Goal: Information Seeking & Learning: Learn about a topic

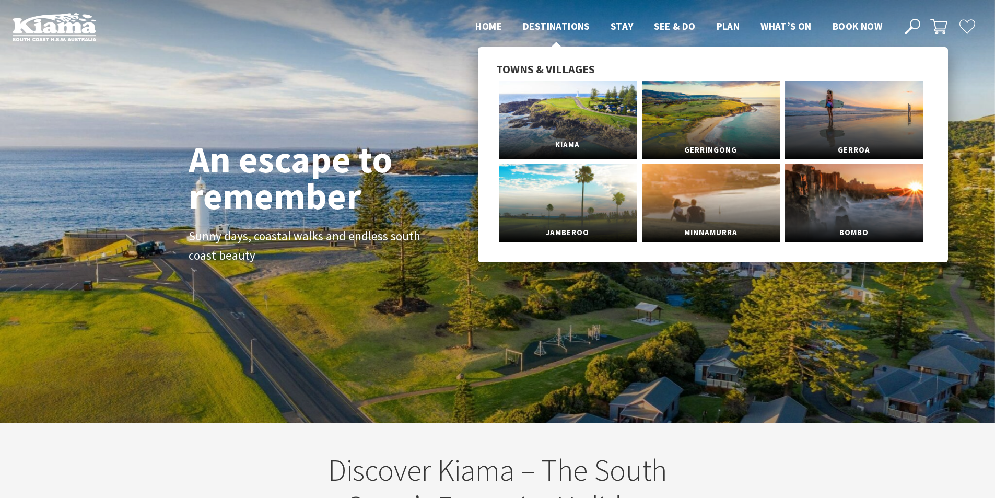
click at [574, 117] on link "Kiama" at bounding box center [568, 120] width 138 height 78
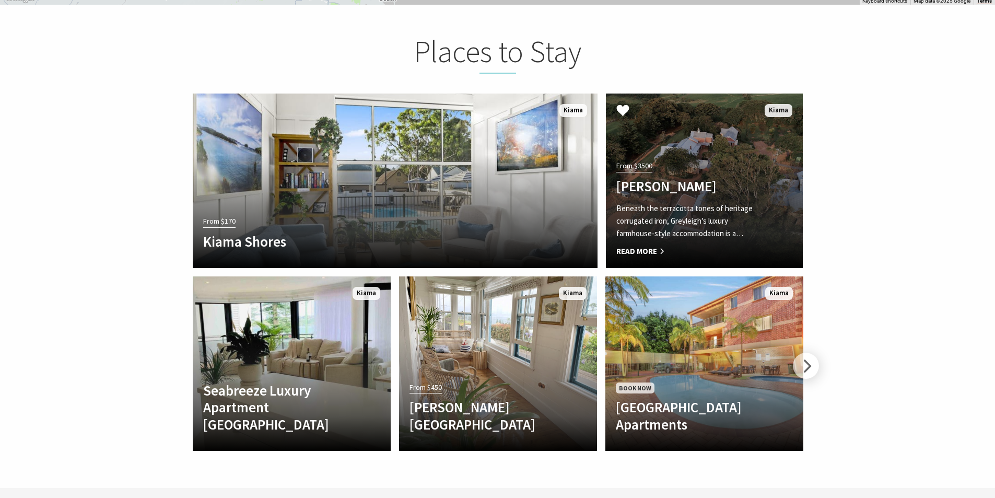
scroll to position [2351, 0]
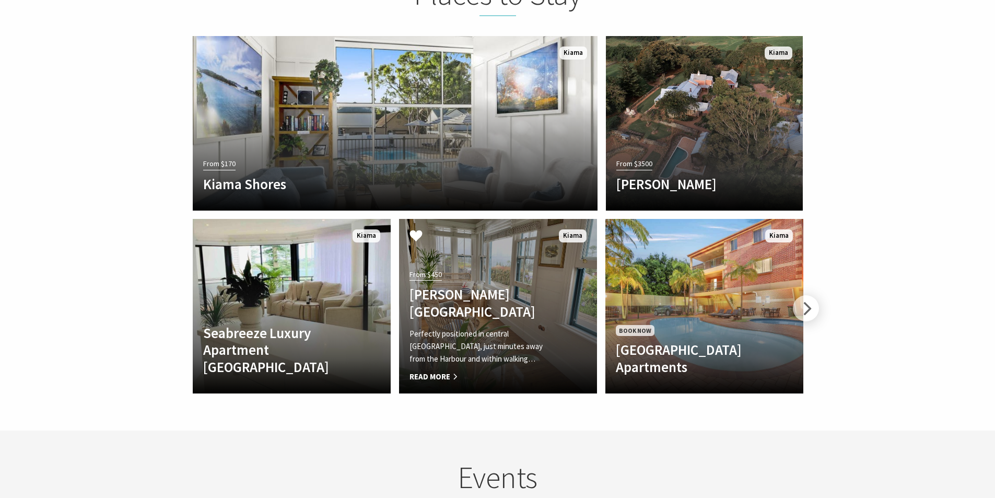
click at [534, 293] on h4 "Allwood Harbour Cottage" at bounding box center [483, 303] width 147 height 34
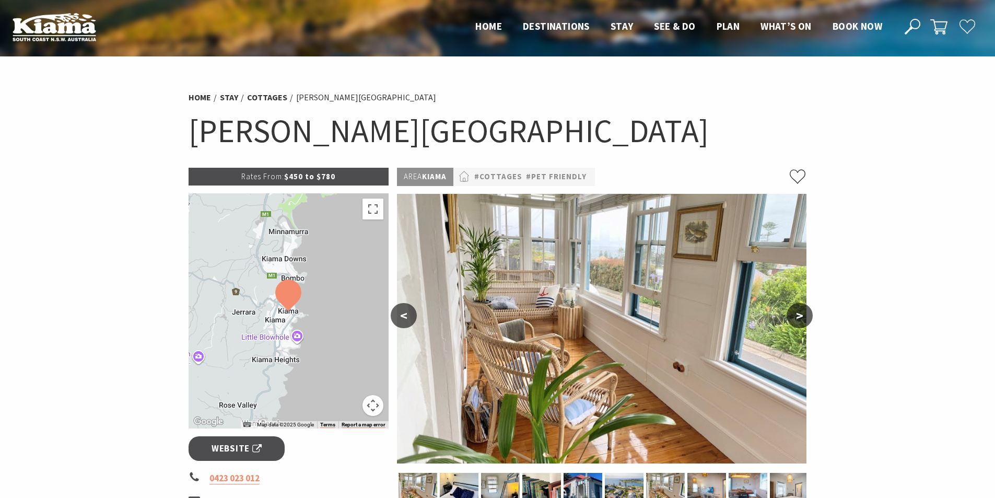
click at [794, 319] on button ">" at bounding box center [800, 315] width 26 height 25
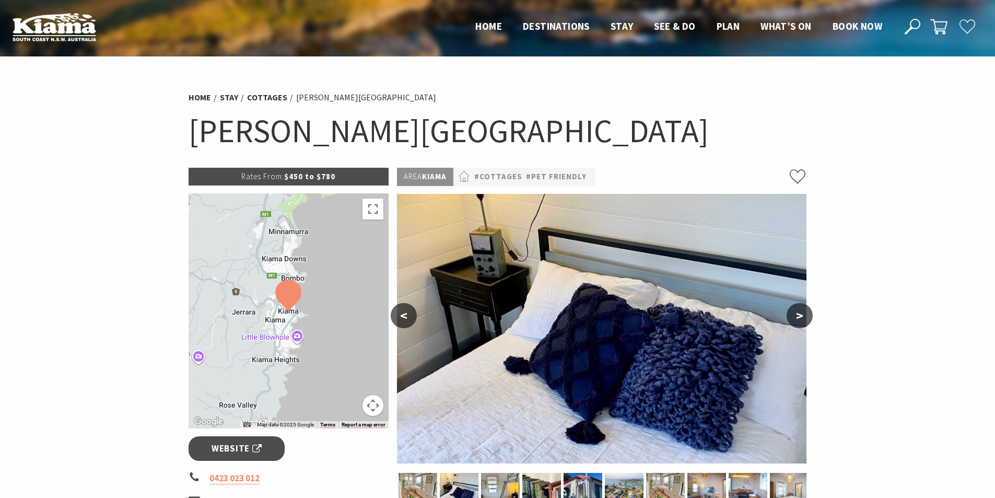
click at [794, 319] on button ">" at bounding box center [800, 315] width 26 height 25
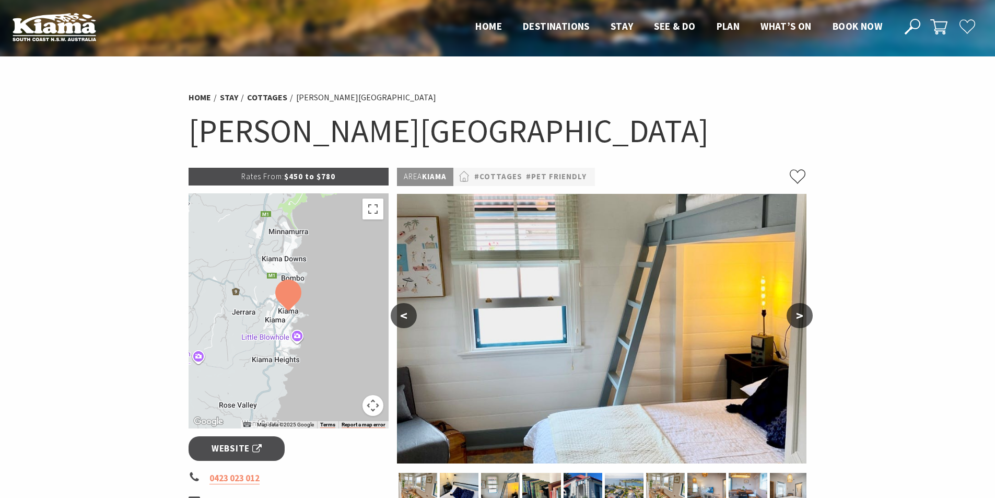
click at [794, 318] on button ">" at bounding box center [800, 315] width 26 height 25
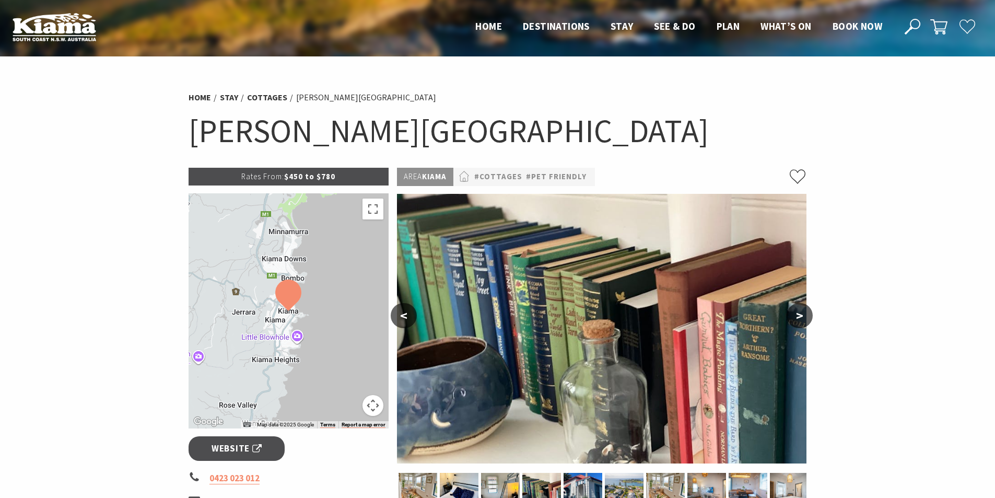
click at [407, 317] on button "<" at bounding box center [404, 315] width 26 height 25
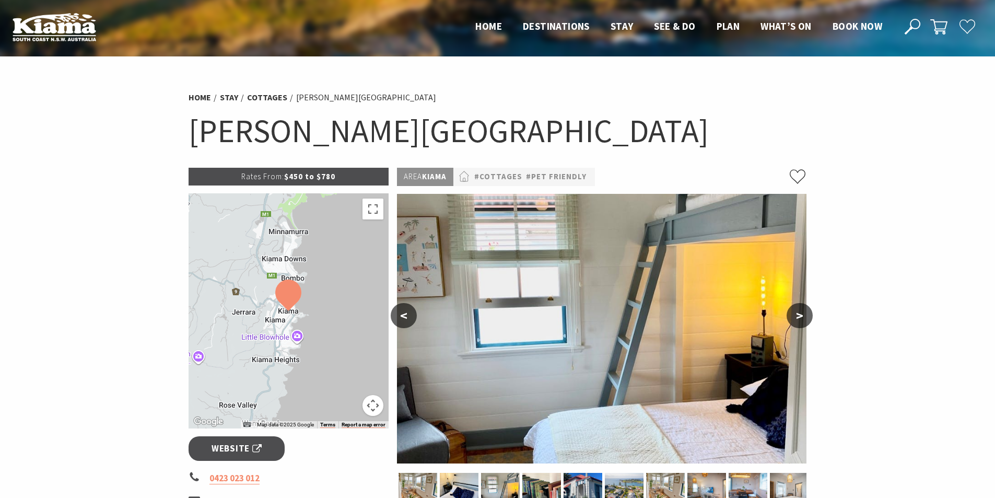
click at [796, 316] on button ">" at bounding box center [800, 315] width 26 height 25
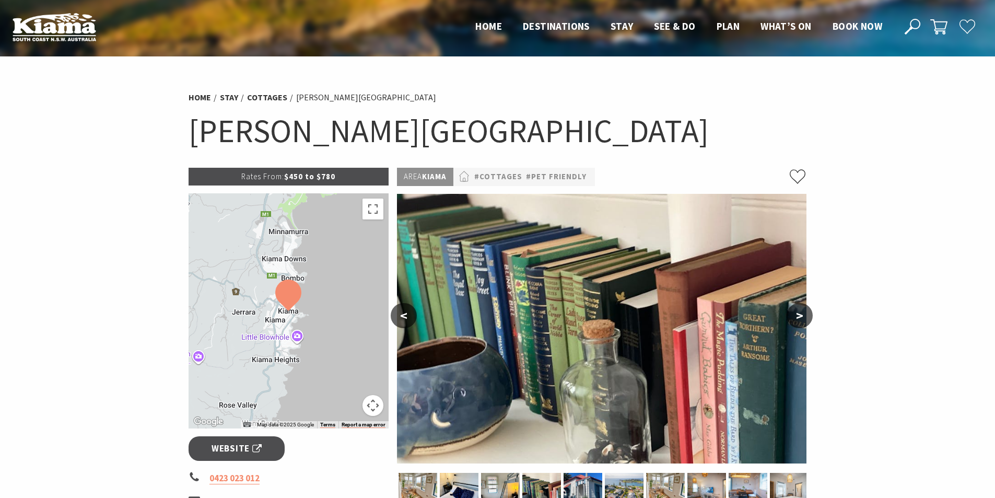
click at [796, 316] on button ">" at bounding box center [800, 315] width 26 height 25
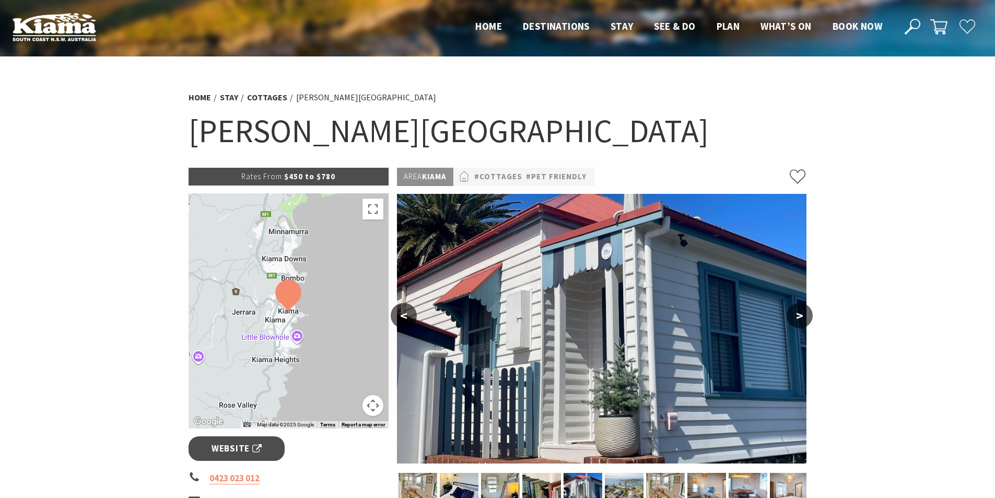
click at [404, 314] on button "<" at bounding box center [404, 315] width 26 height 25
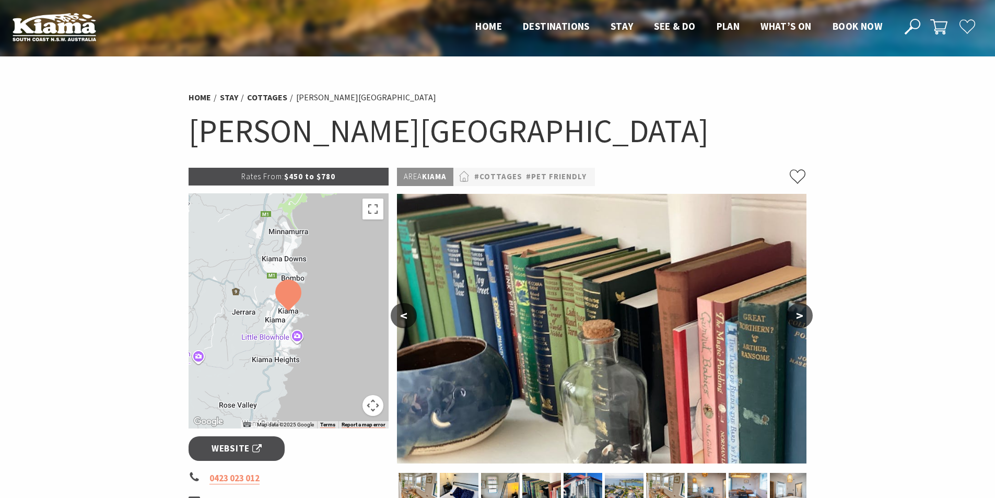
click at [806, 318] on button ">" at bounding box center [800, 315] width 26 height 25
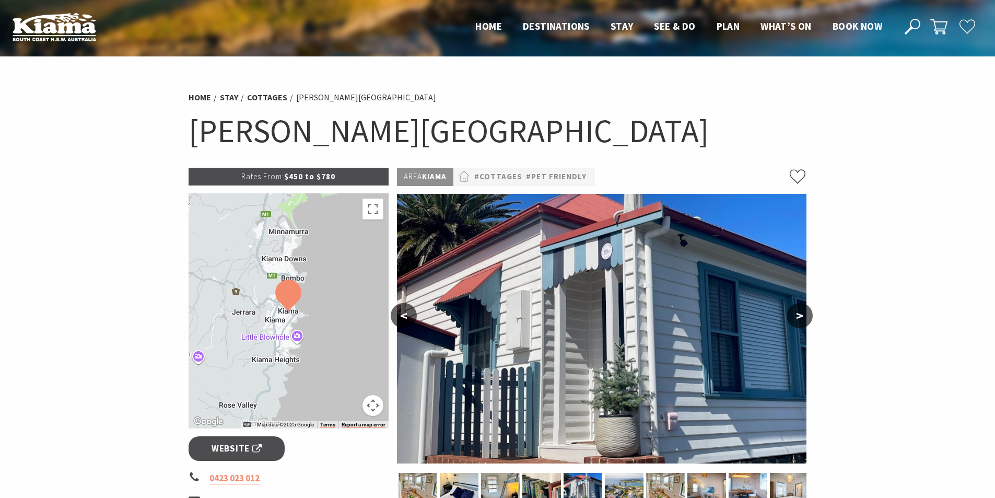
click at [806, 318] on button ">" at bounding box center [800, 315] width 26 height 25
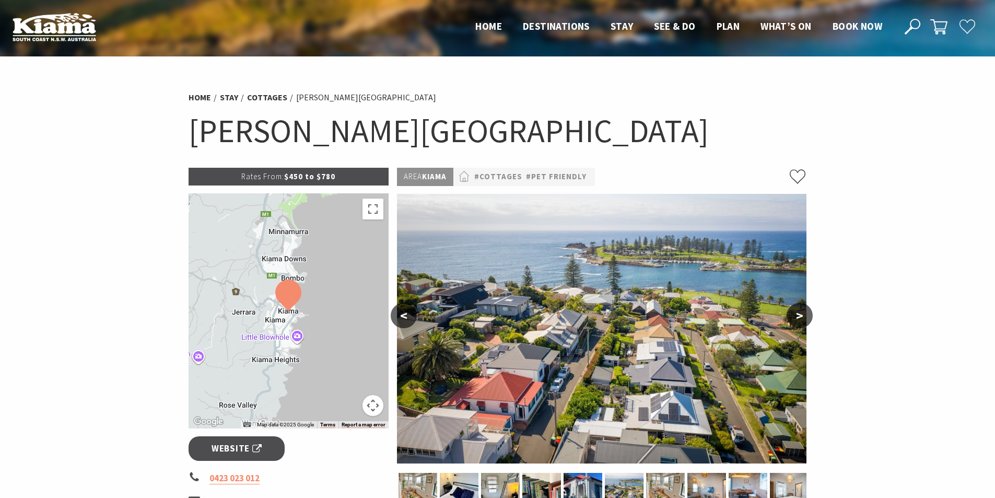
click at [806, 318] on button ">" at bounding box center [800, 315] width 26 height 25
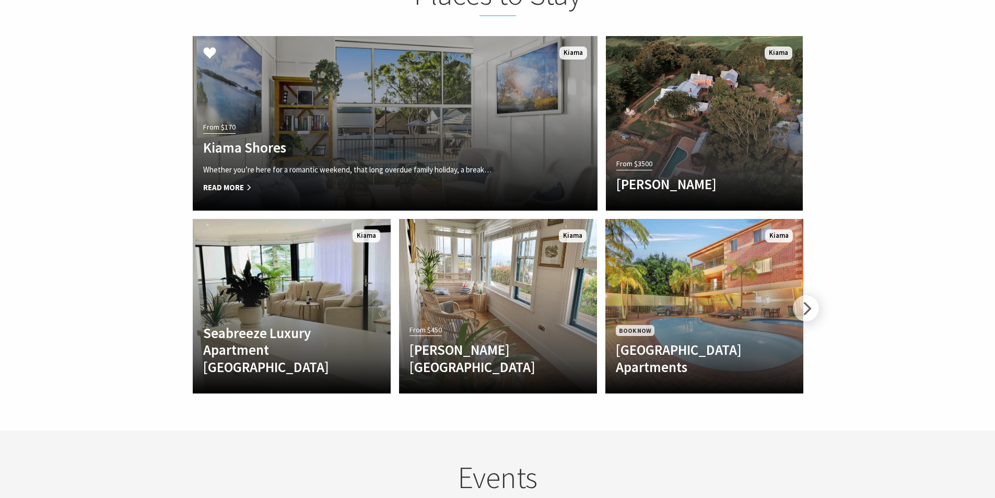
scroll to position [324, 1005]
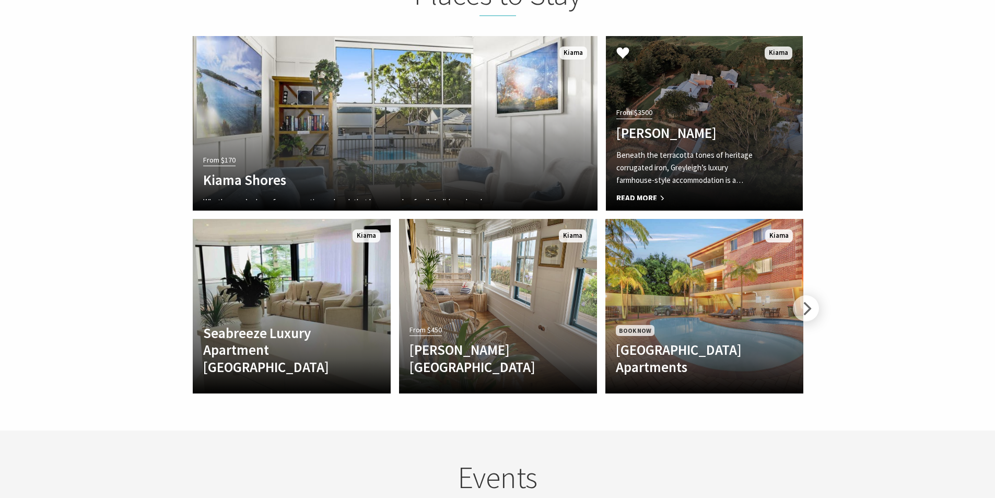
click at [678, 107] on div "From $3500 Greyleigh Kiama Beneath the terracotta tones of heritage corrugated …" at bounding box center [689, 152] width 167 height 95
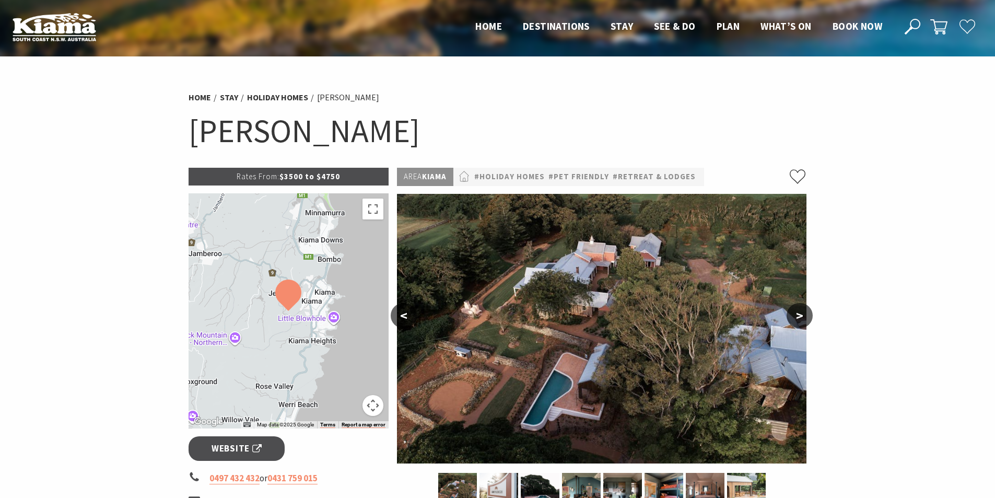
click at [800, 316] on button ">" at bounding box center [800, 315] width 26 height 25
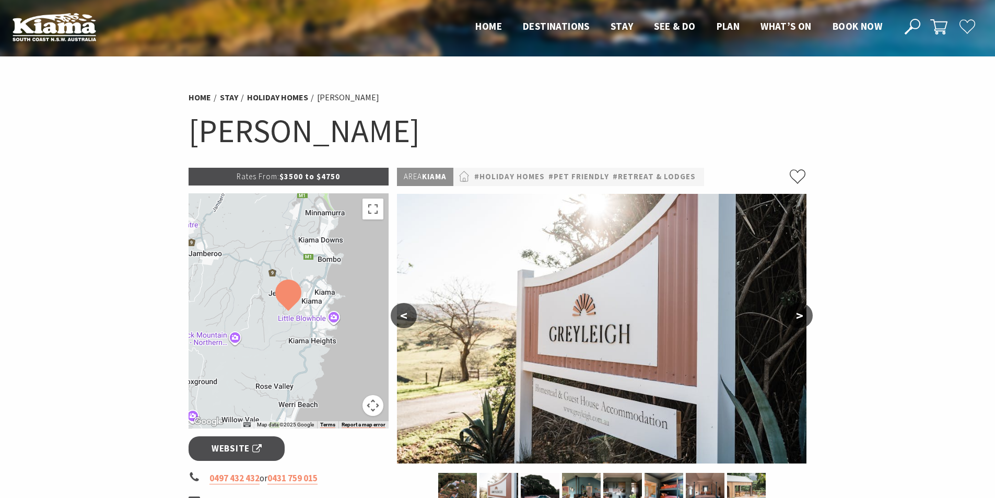
click at [800, 316] on button ">" at bounding box center [800, 315] width 26 height 25
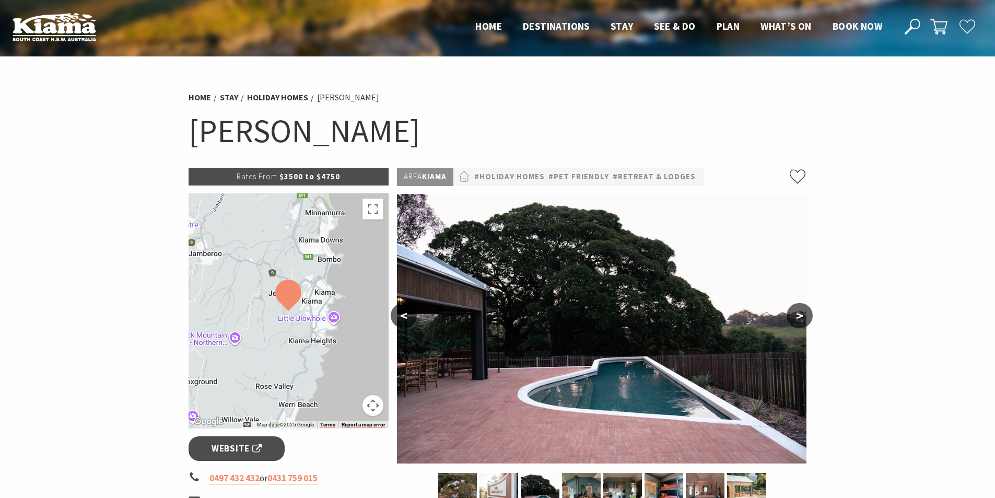
click at [800, 316] on button ">" at bounding box center [800, 315] width 26 height 25
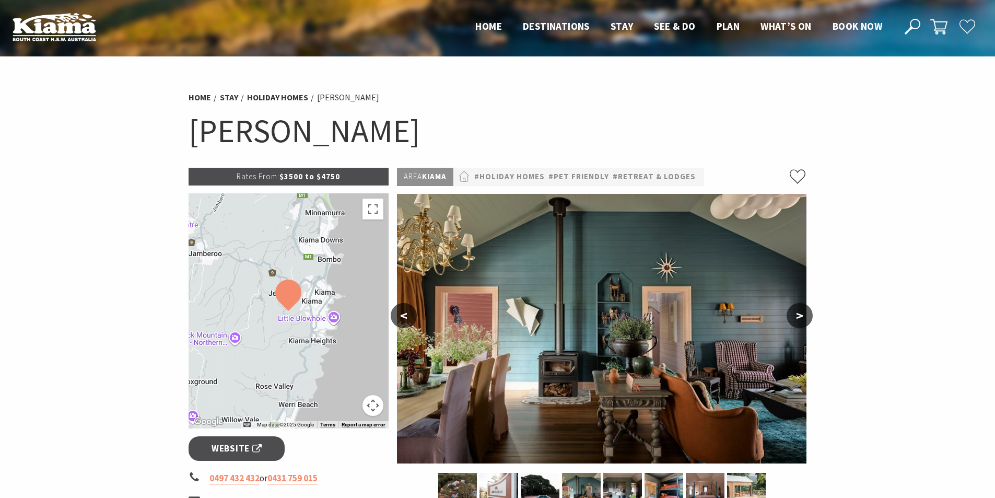
click at [800, 316] on button ">" at bounding box center [800, 315] width 26 height 25
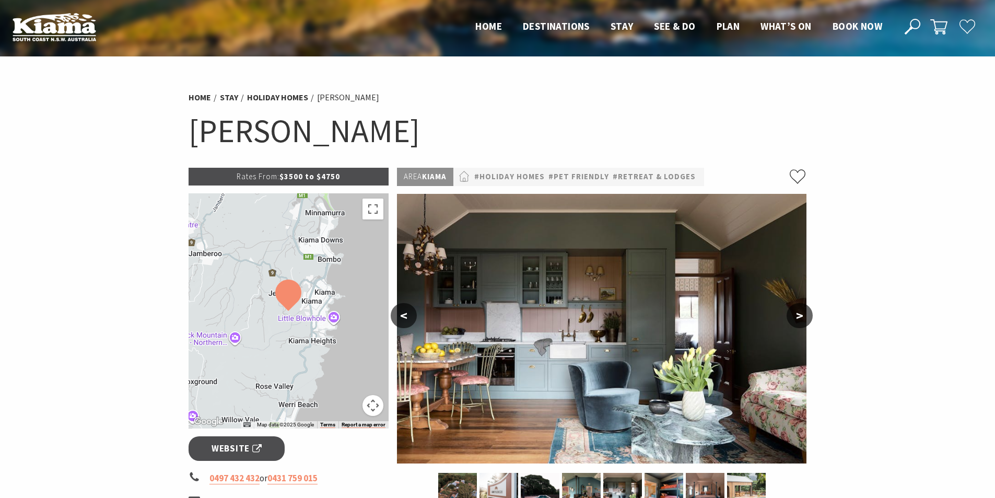
click at [800, 316] on button ">" at bounding box center [800, 315] width 26 height 25
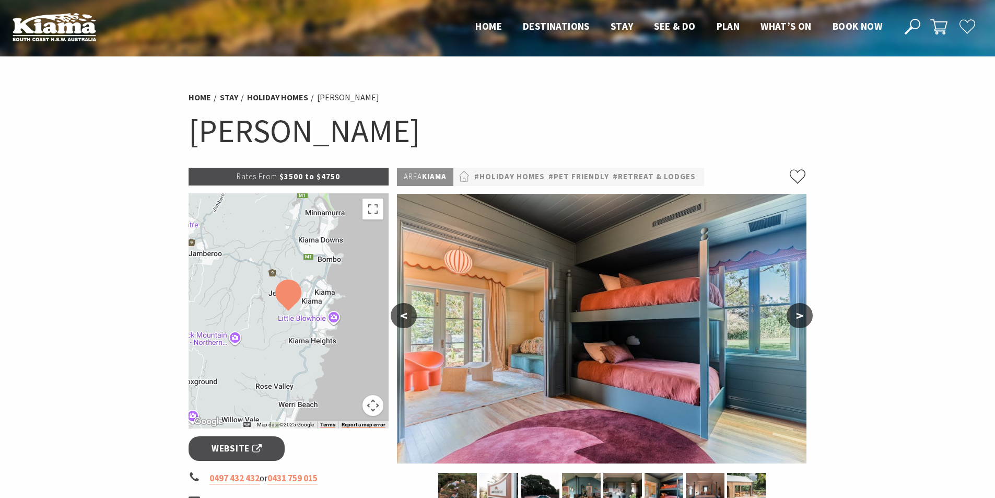
click at [800, 316] on button ">" at bounding box center [800, 315] width 26 height 25
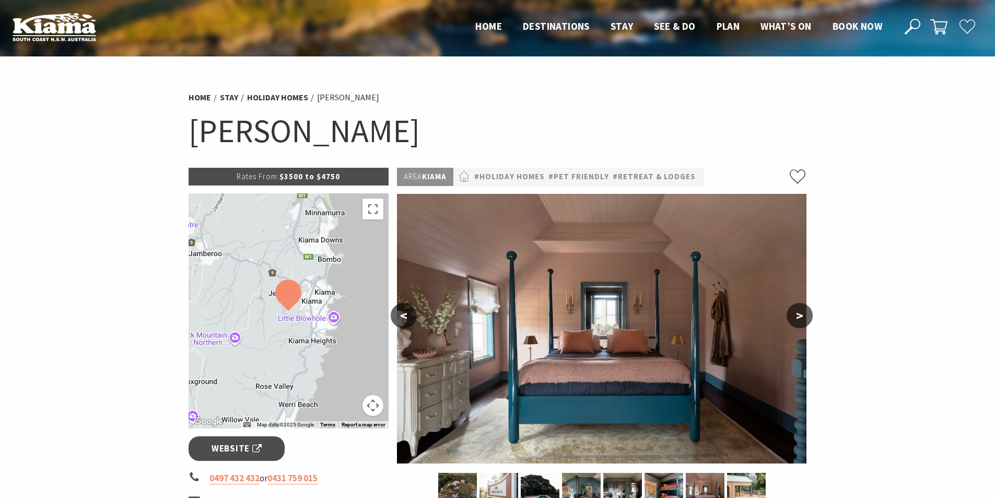
click at [800, 316] on button ">" at bounding box center [800, 315] width 26 height 25
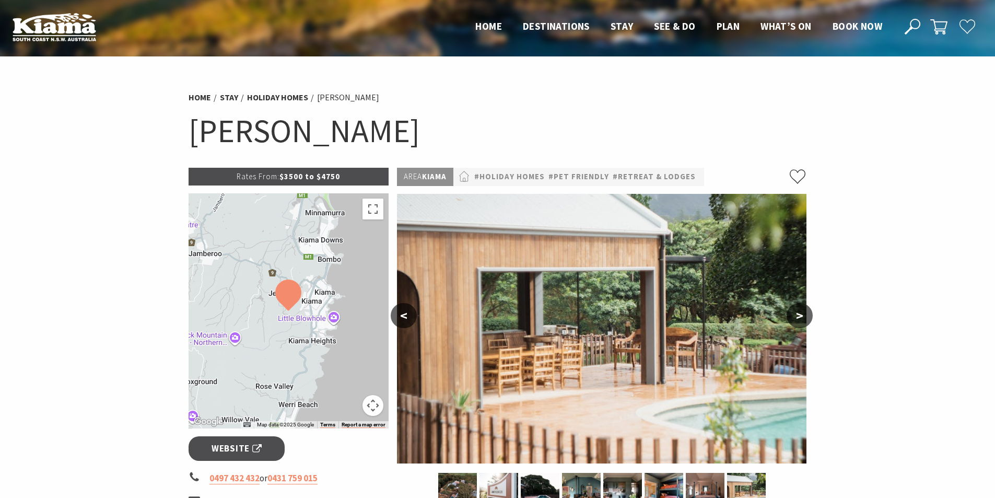
click at [800, 316] on button ">" at bounding box center [800, 315] width 26 height 25
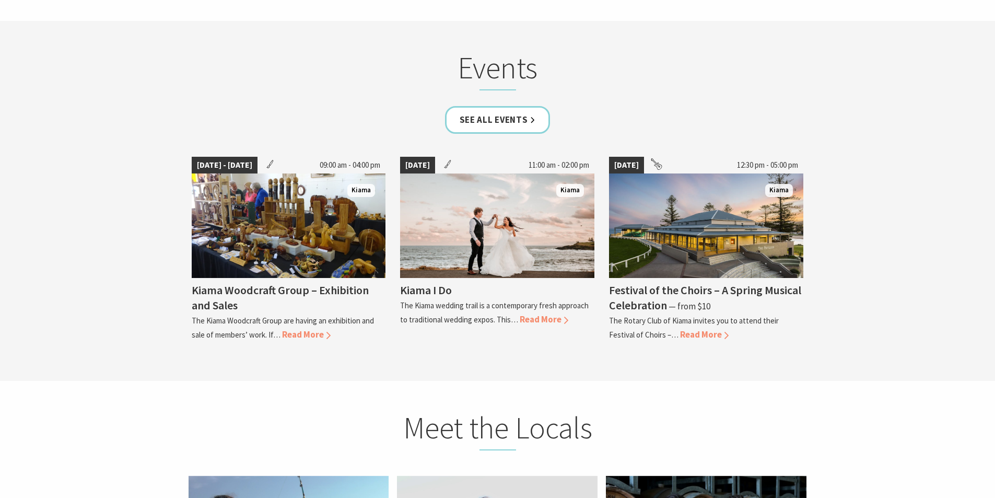
scroll to position [2769, 0]
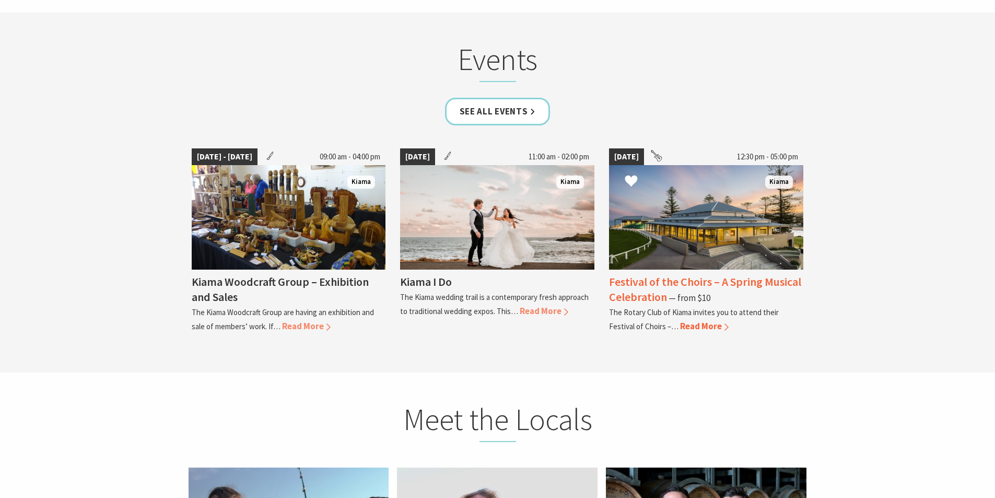
click at [664, 228] on img at bounding box center [706, 217] width 194 height 104
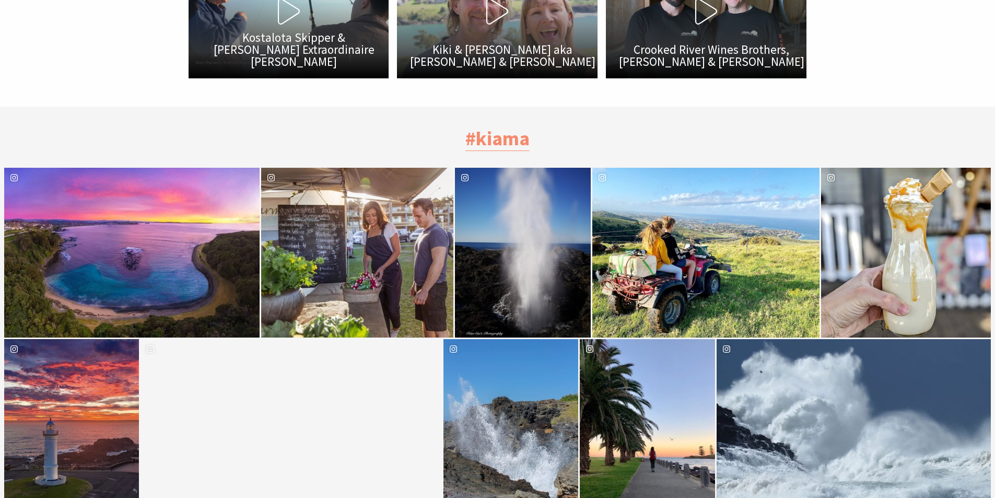
scroll to position [3187, 0]
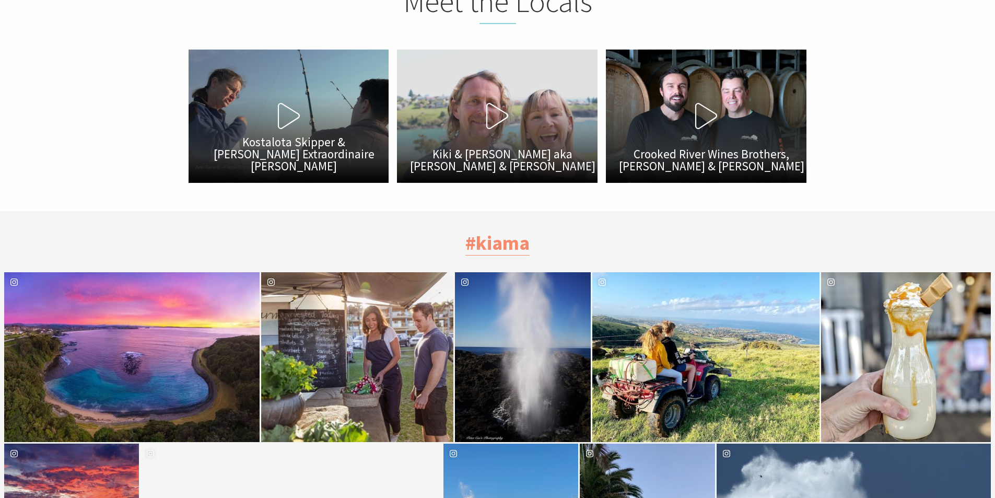
click at [287, 103] on icon at bounding box center [289, 116] width 26 height 26
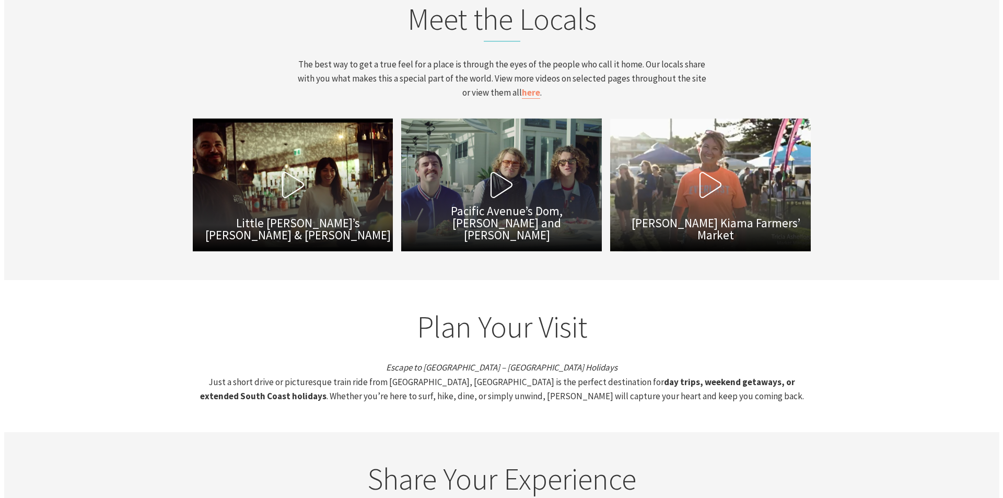
scroll to position [3709, 0]
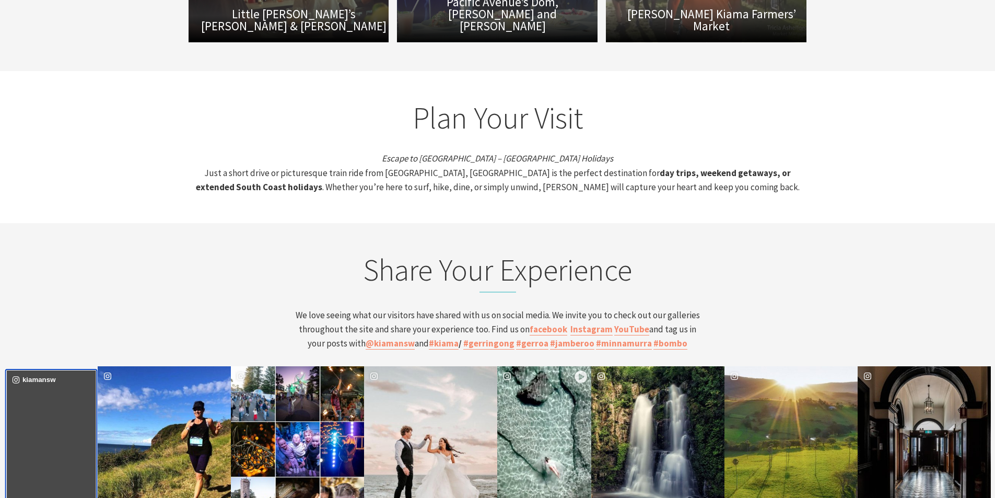
click at [73, 382] on div "kiamansw" at bounding box center [51, 449] width 89 height 158
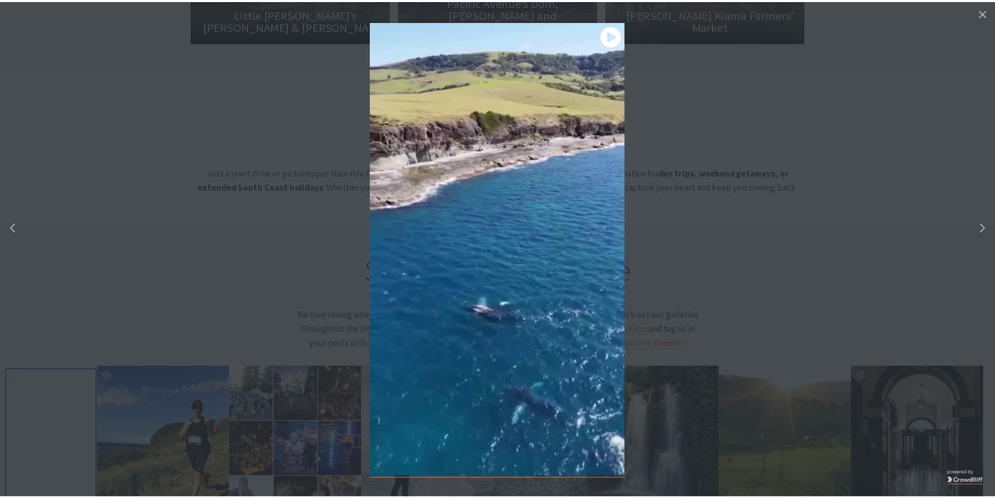
scroll to position [183, 1011]
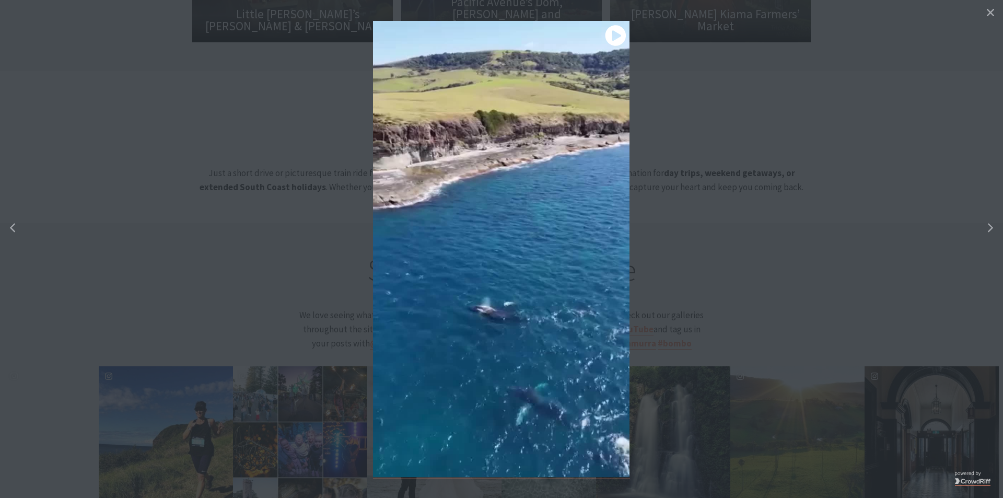
click at [144, 378] on button "details for image" at bounding box center [501, 249] width 1003 height 498
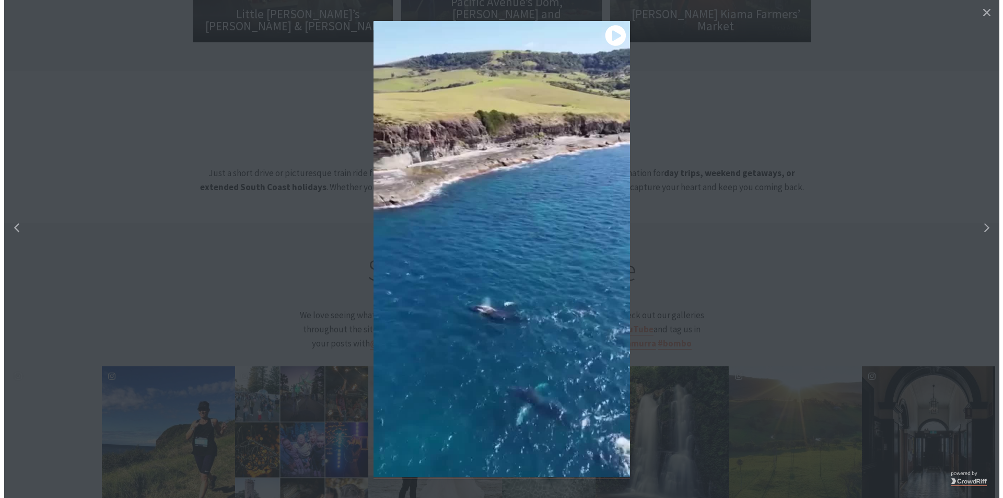
scroll to position [182, 1003]
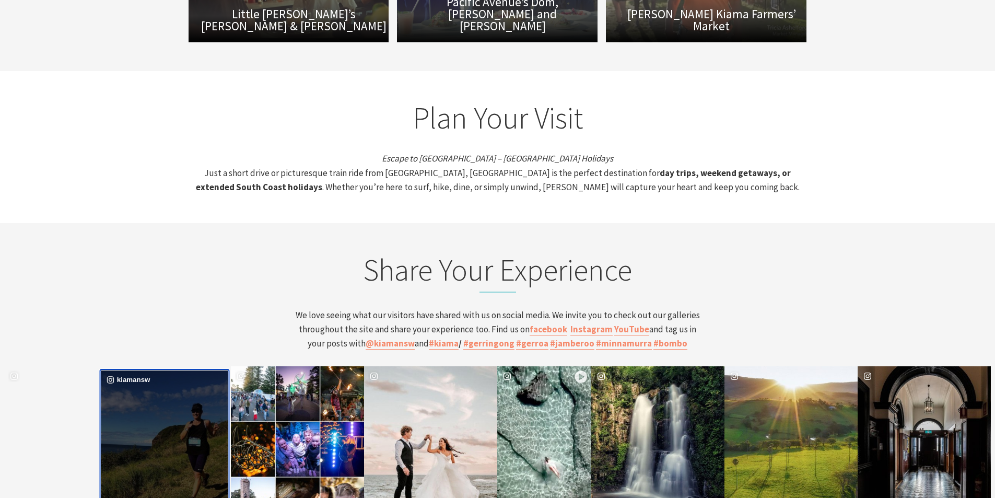
click at [144, 378] on div "image gallery, click to learn more about photo: ❄️ From coastal classics to coo…" at bounding box center [133, 449] width 64 height 158
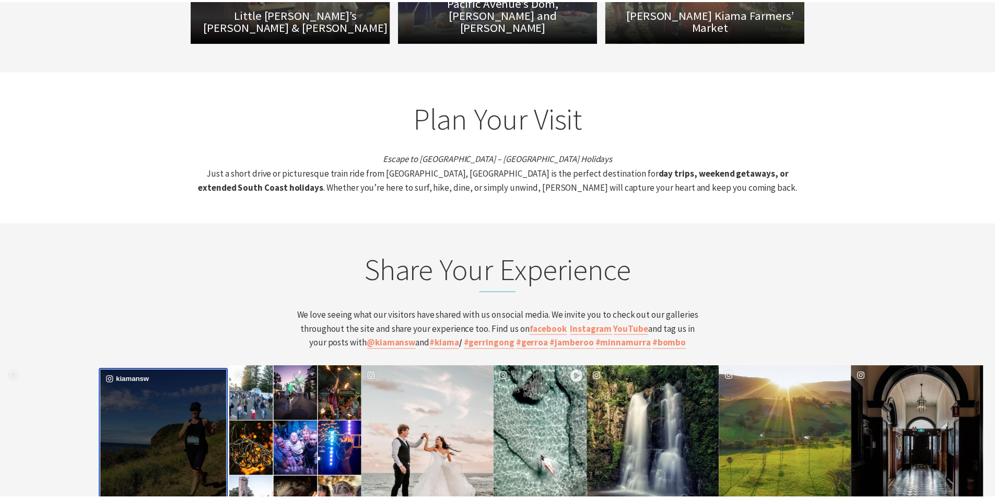
scroll to position [183, 1011]
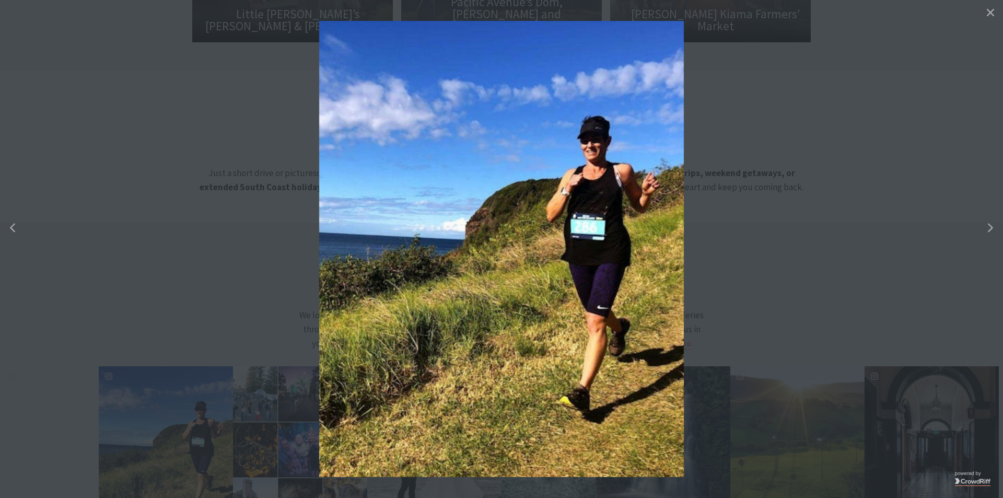
click at [231, 242] on button "details for image" at bounding box center [501, 249] width 1003 height 498
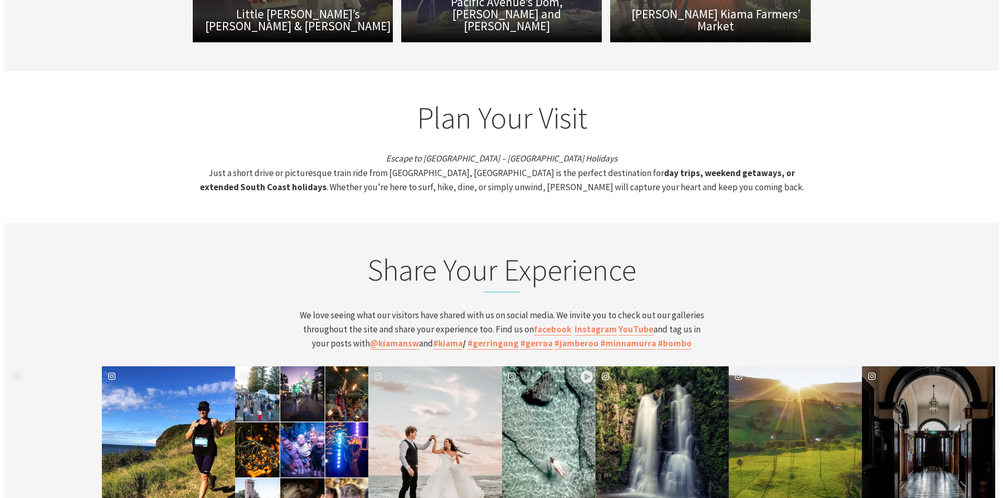
scroll to position [182, 1003]
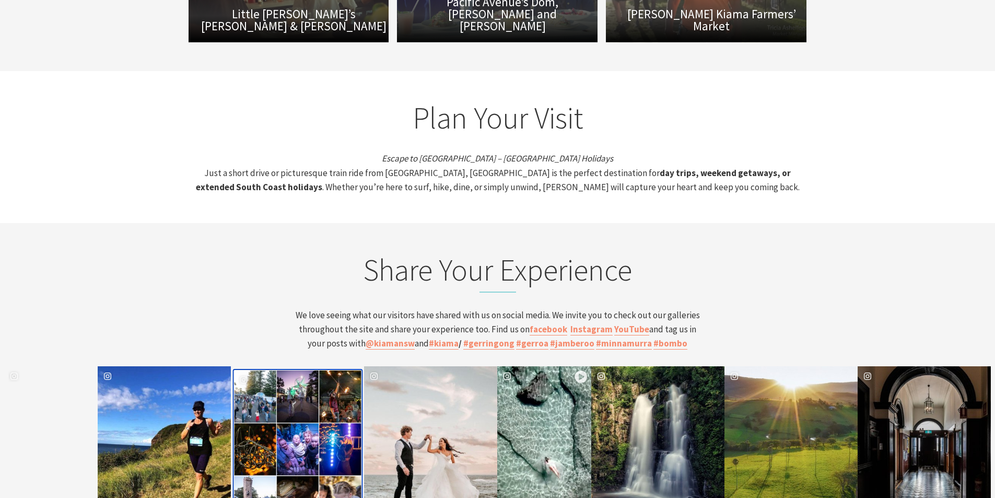
click at [261, 370] on div "image gallery, click to learn more about photo: That’s a wrap on the Kiama Wint…" at bounding box center [267, 449] width 64 height 158
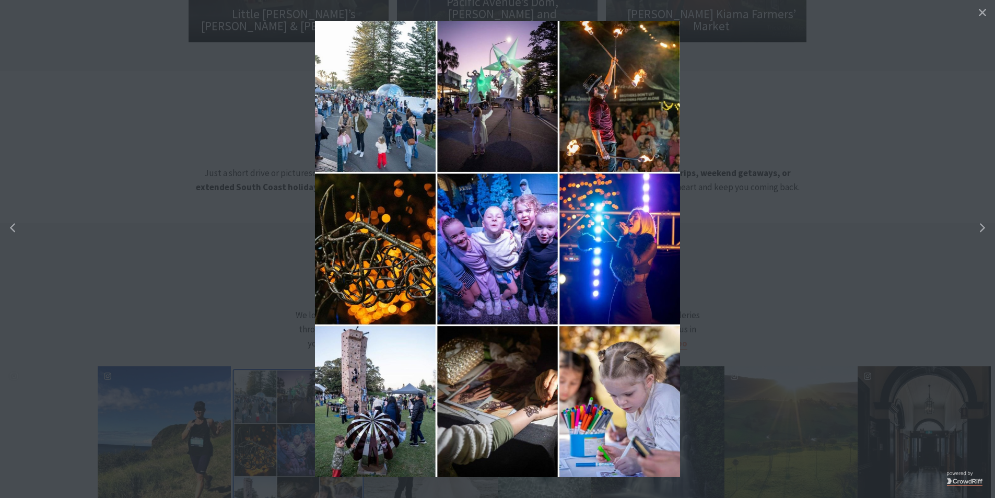
scroll to position [183, 1011]
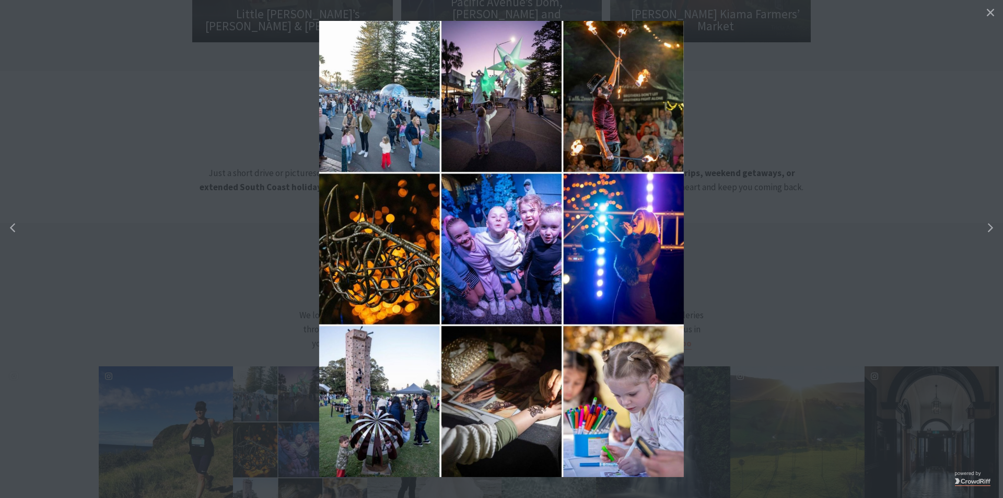
click at [251, 228] on button "details for image" at bounding box center [501, 249] width 1003 height 498
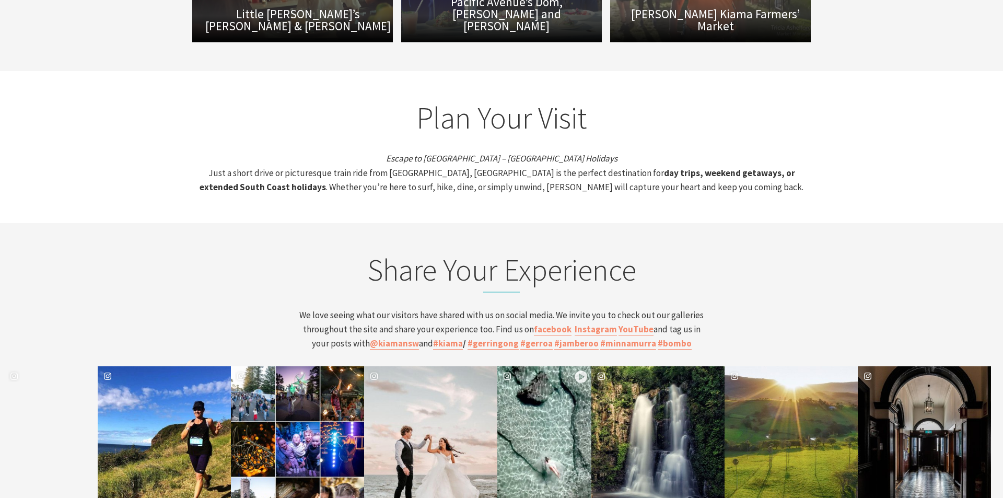
scroll to position [182, 1003]
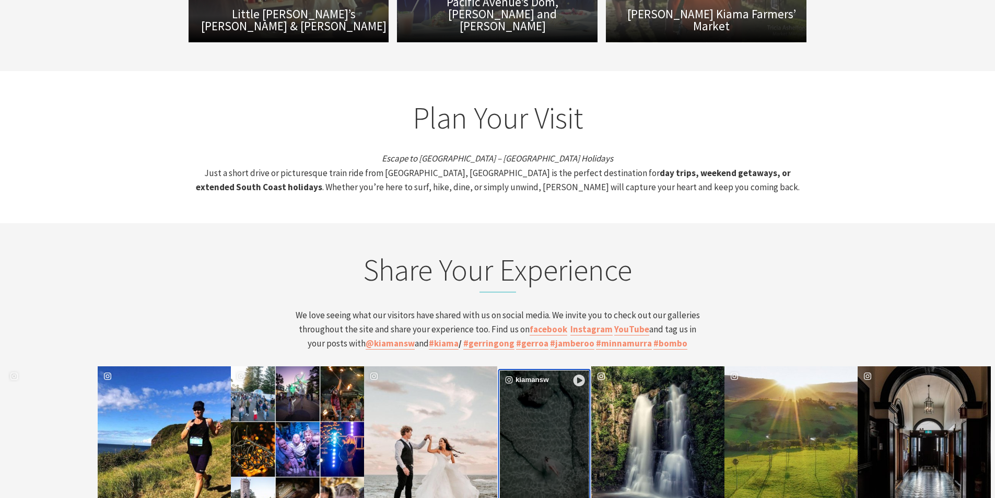
click at [532, 381] on div "image gallery, click to learn more about photo: Tucked in against the cliff, pa…" at bounding box center [522, 449] width 45 height 158
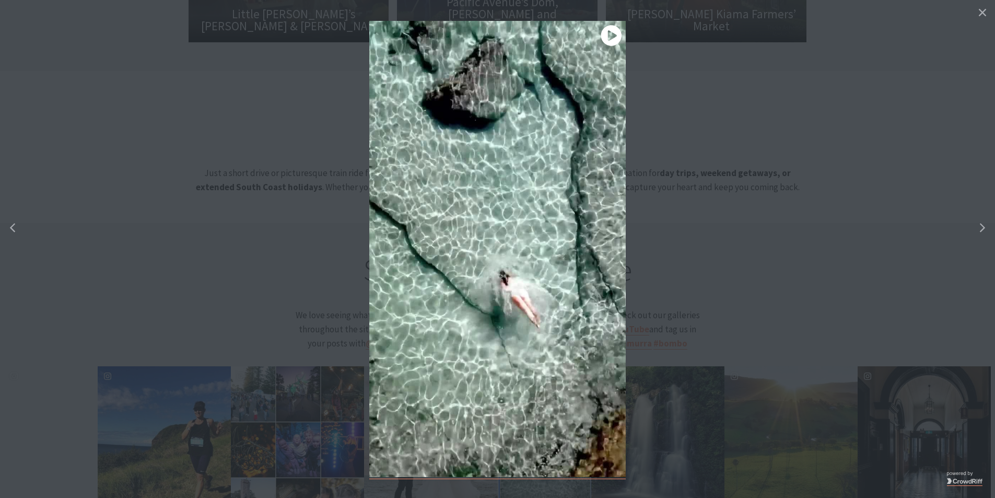
scroll to position [183, 1011]
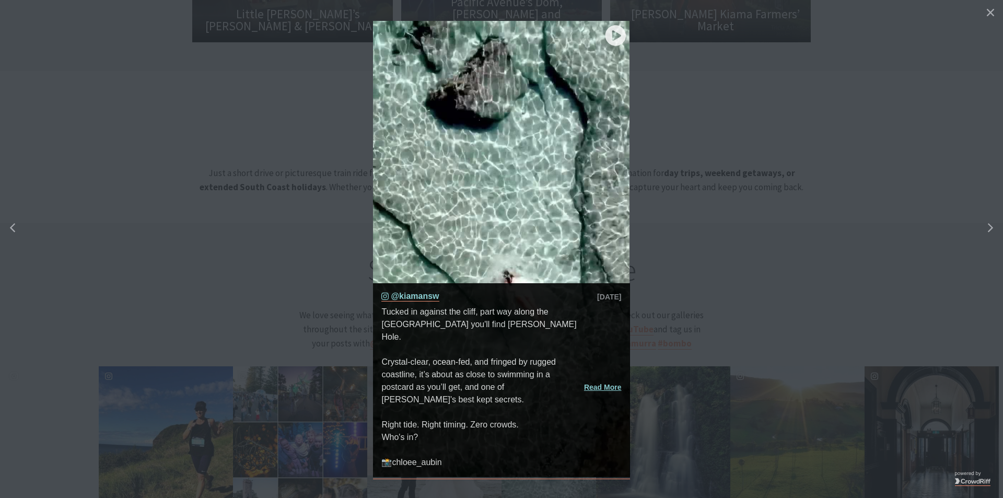
click at [617, 35] on image "play icon" at bounding box center [615, 36] width 52 height 52
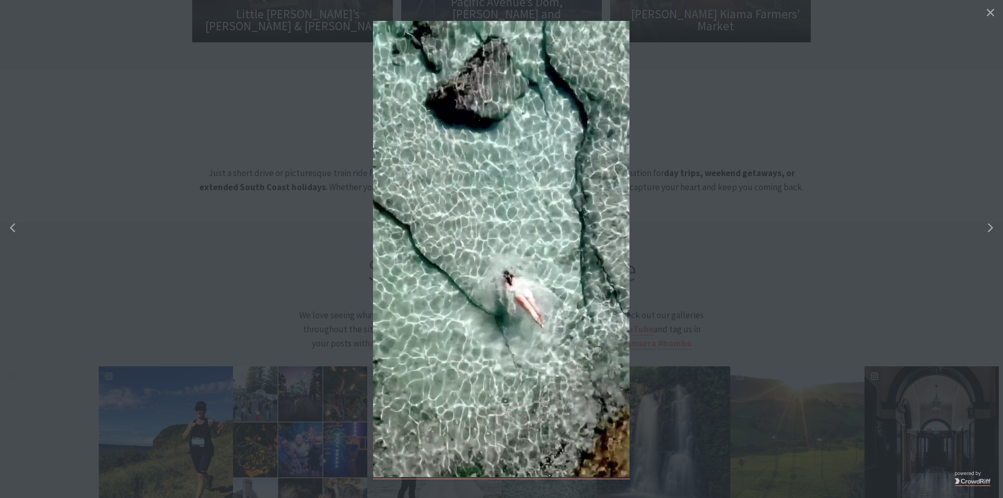
click at [684, 192] on button "details for image" at bounding box center [501, 249] width 1003 height 498
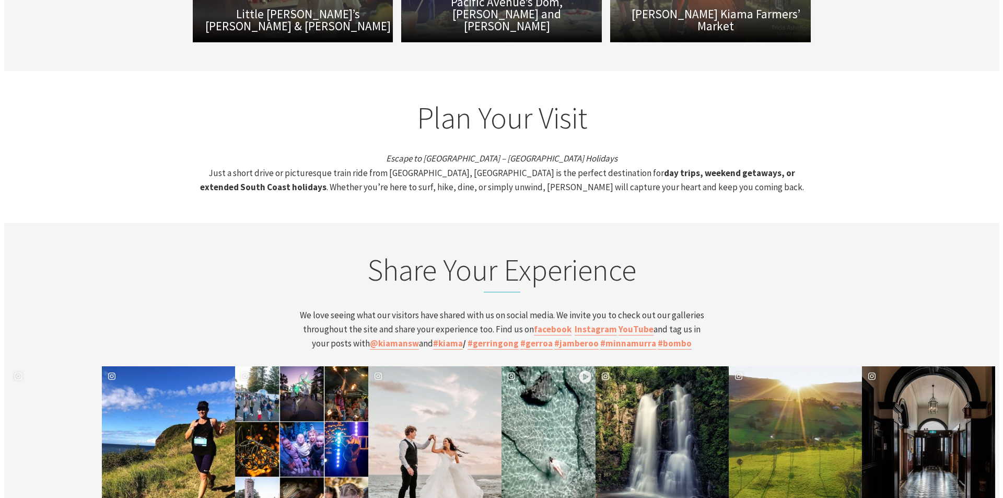
scroll to position [182, 1003]
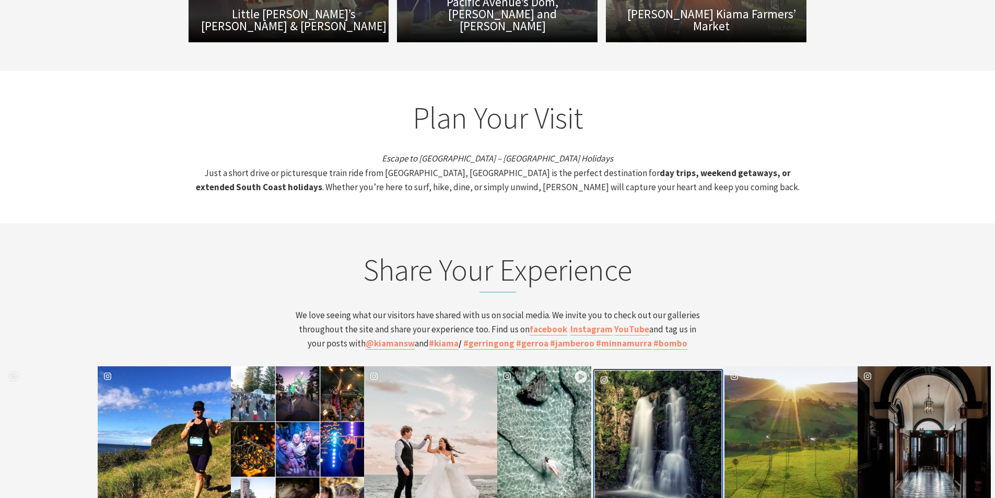
click at [655, 370] on div "image gallery, click to learn more about photo: 🌿 Step into a real-life Jurassi…" at bounding box center [626, 449] width 64 height 158
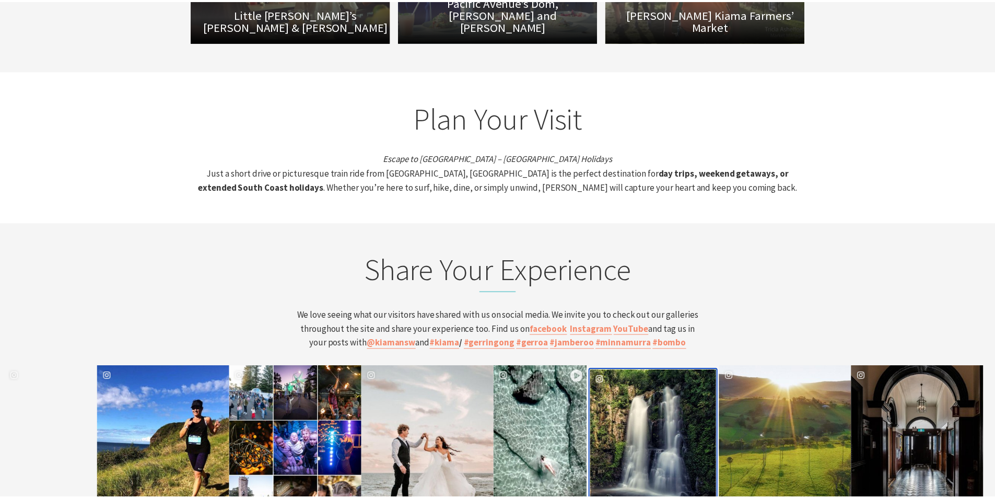
scroll to position [183, 1011]
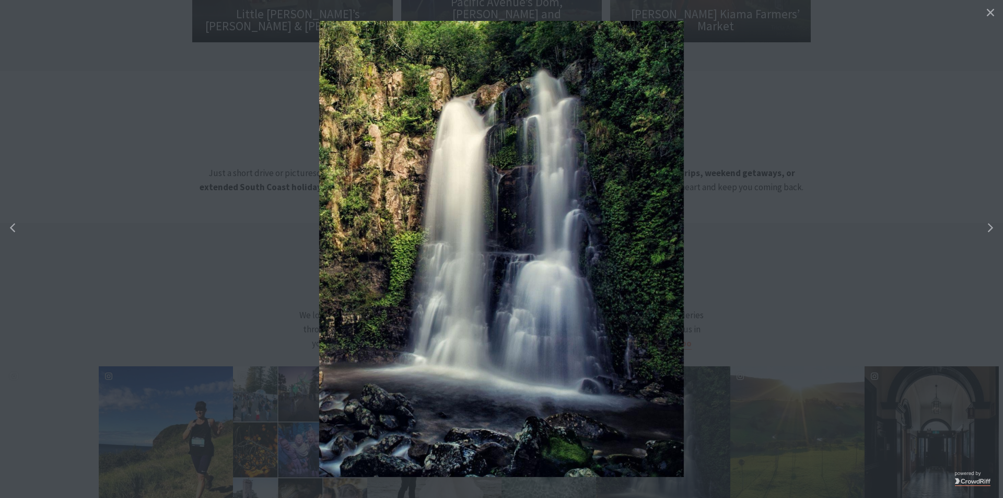
click at [802, 193] on button "details for image" at bounding box center [501, 249] width 1003 height 498
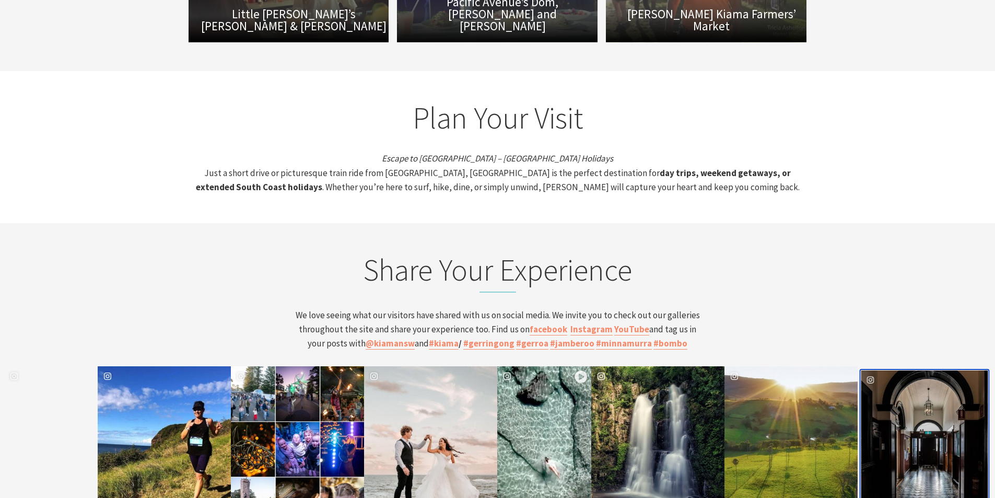
click at [948, 370] on div "kiamansw" at bounding box center [924, 449] width 127 height 158
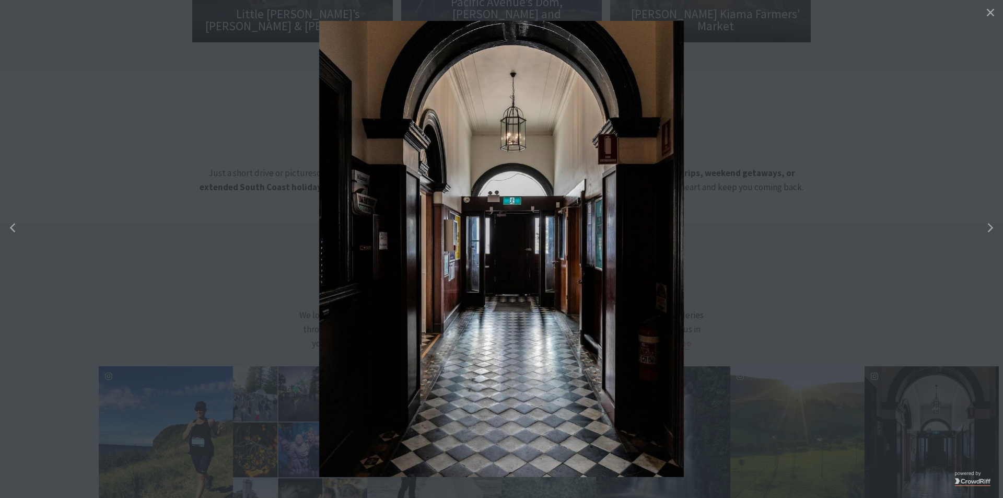
click at [751, 74] on button "details for image" at bounding box center [501, 249] width 1003 height 498
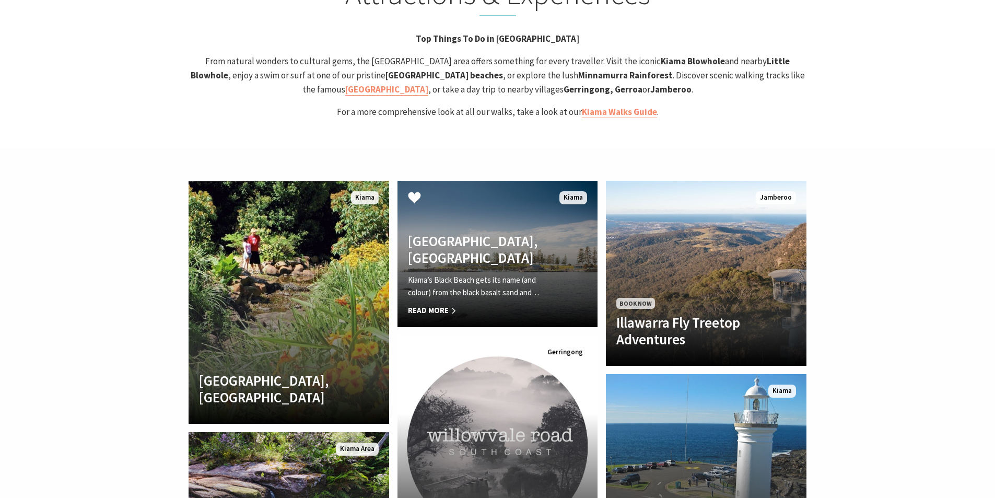
scroll to position [2298, 0]
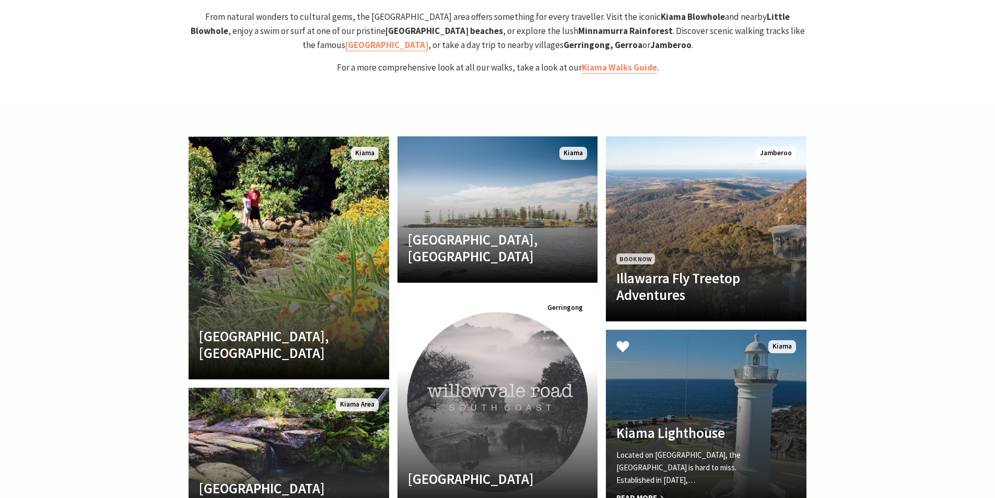
click at [692, 330] on link "Kiama Lighthouse Located on Blowhole Point, the Kiama Lighthouse is hard to mis…" at bounding box center [706, 422] width 201 height 185
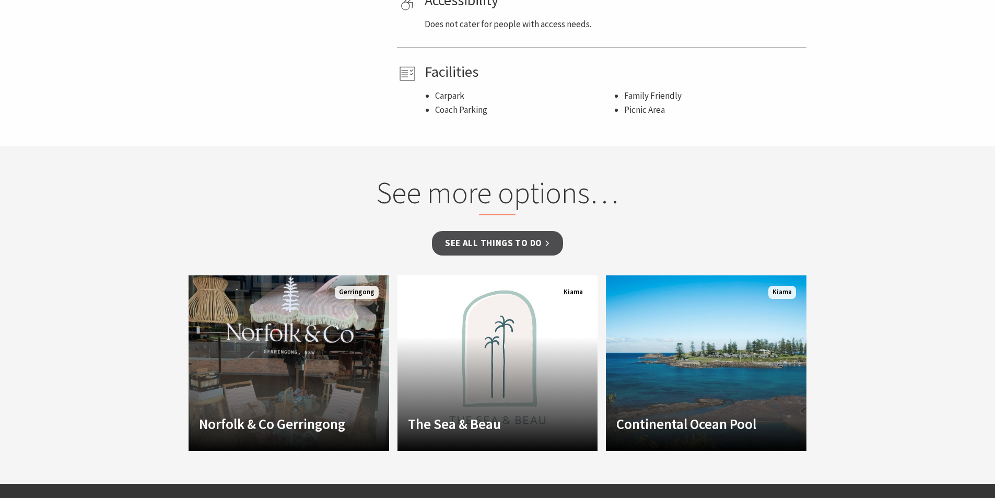
scroll to position [784, 0]
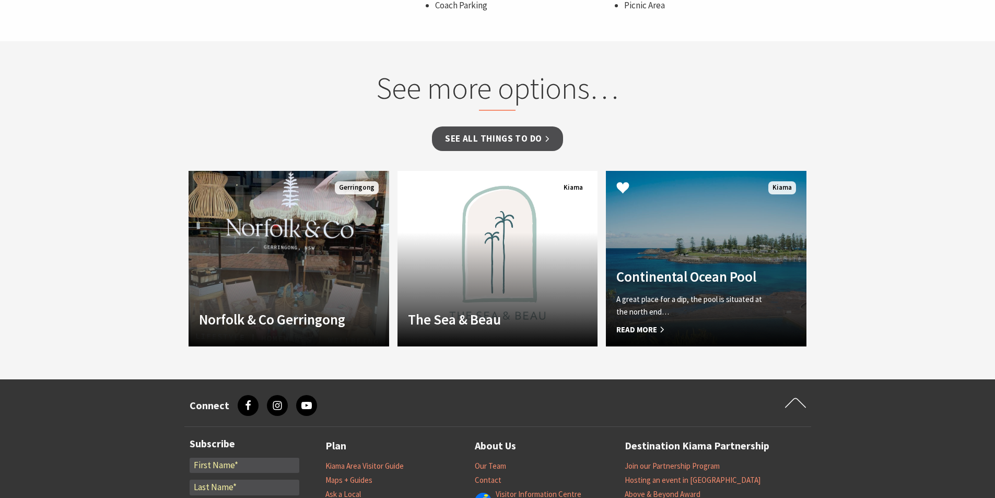
click at [695, 265] on link "Continental Ocean Pool A great place for a dip, the pool is situated at the nor…" at bounding box center [706, 259] width 201 height 176
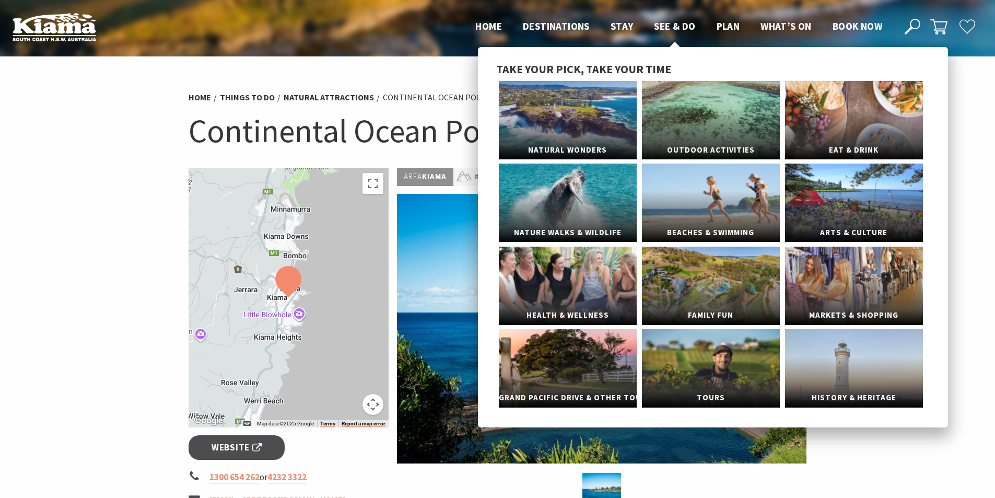
click at [666, 21] on span "See & Do" at bounding box center [674, 26] width 41 height 13
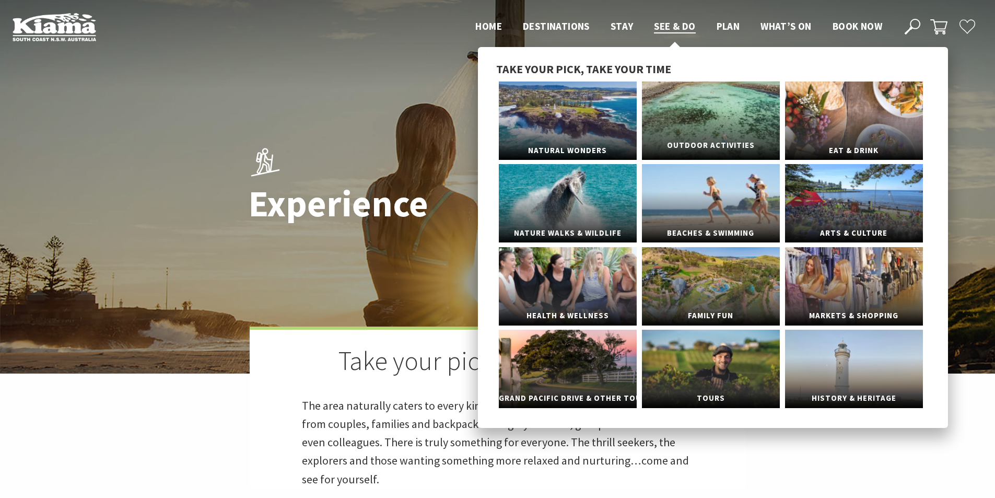
click at [708, 118] on link "Outdoor Activities" at bounding box center [711, 120] width 138 height 78
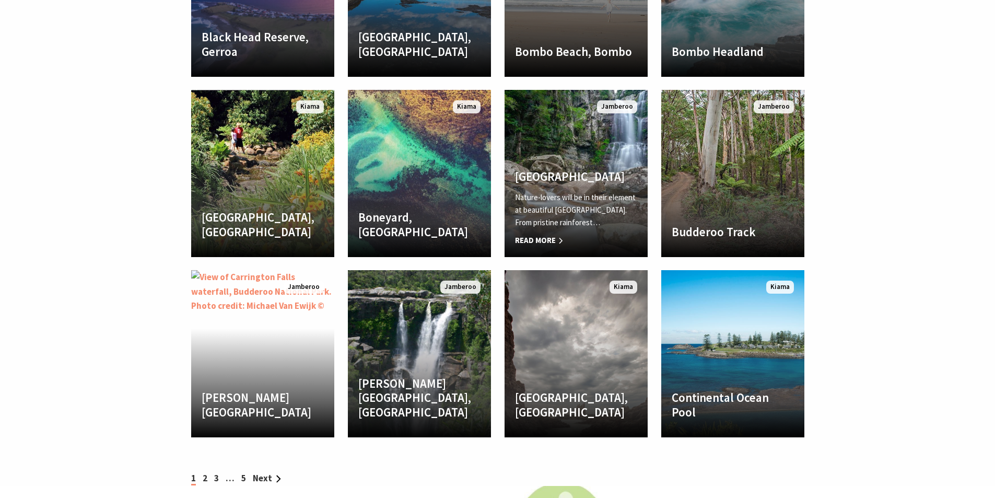
scroll to position [1881, 0]
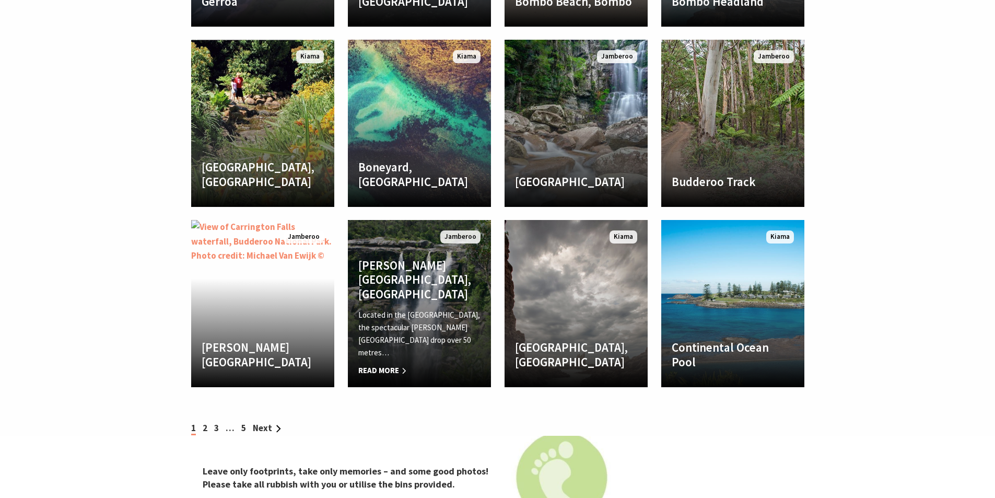
click at [426, 284] on h4 "[PERSON_NAME][GEOGRAPHIC_DATA], [GEOGRAPHIC_DATA]" at bounding box center [419, 279] width 122 height 43
